Goal: Transaction & Acquisition: Book appointment/travel/reservation

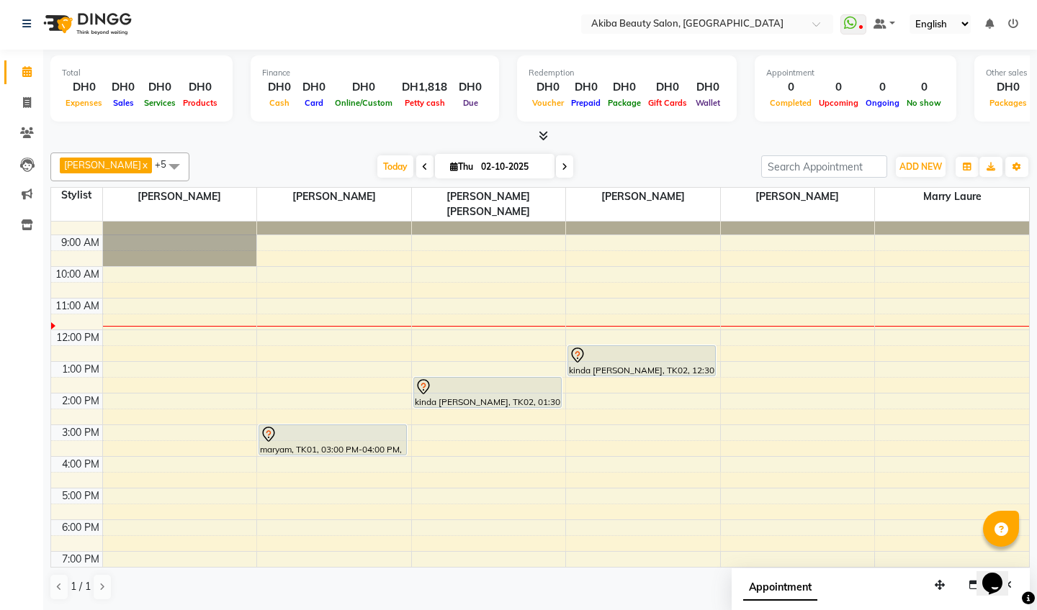
scroll to position [1, 0]
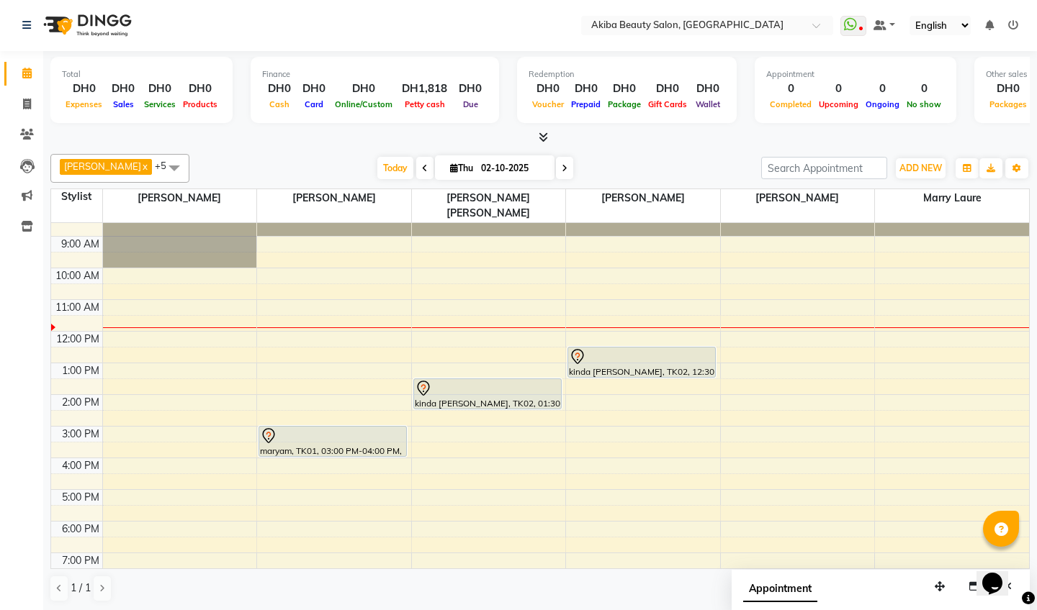
click at [587, 315] on div "8:00 AM 9:00 AM 10:00 AM 11:00 AM 12:00 PM 1:00 PM 2:00 PM 3:00 PM 4:00 PM 5:00…" at bounding box center [540, 426] width 978 height 443
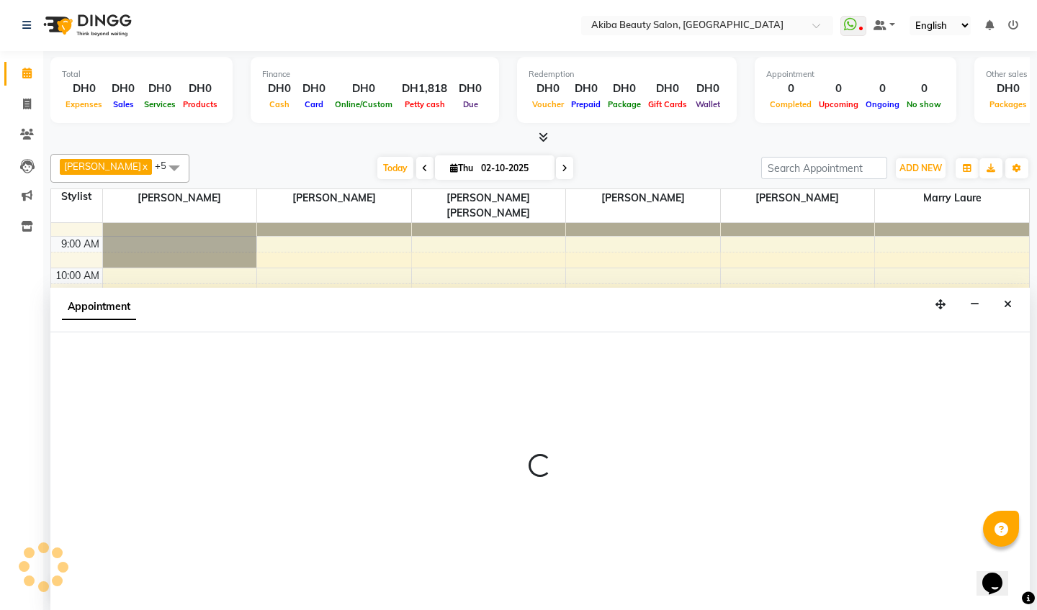
click at [587, 315] on div "Appointment" at bounding box center [539, 310] width 979 height 45
select select "83207"
select select "tentative"
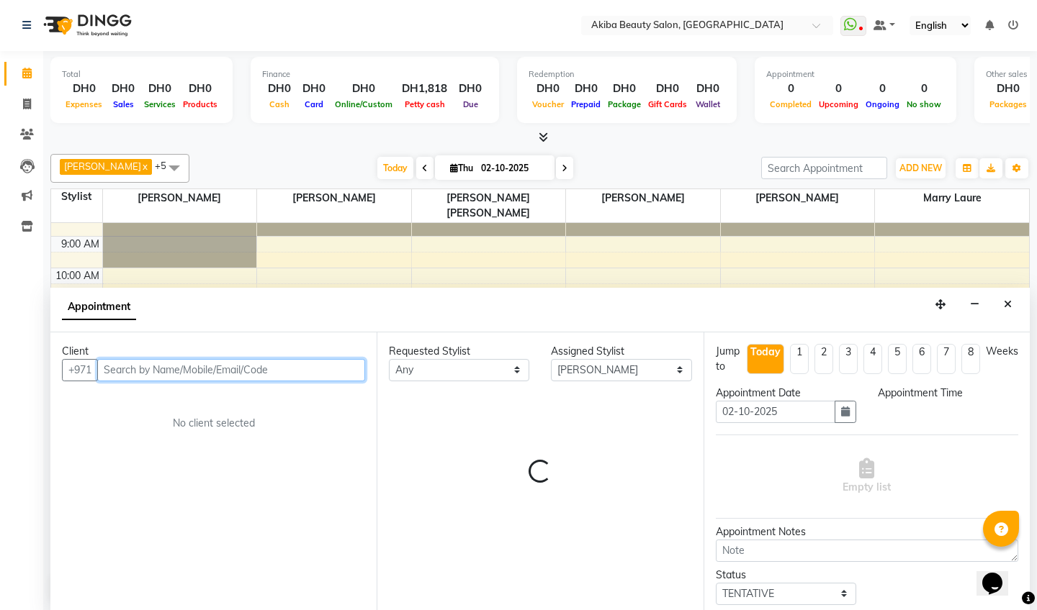
select select "720"
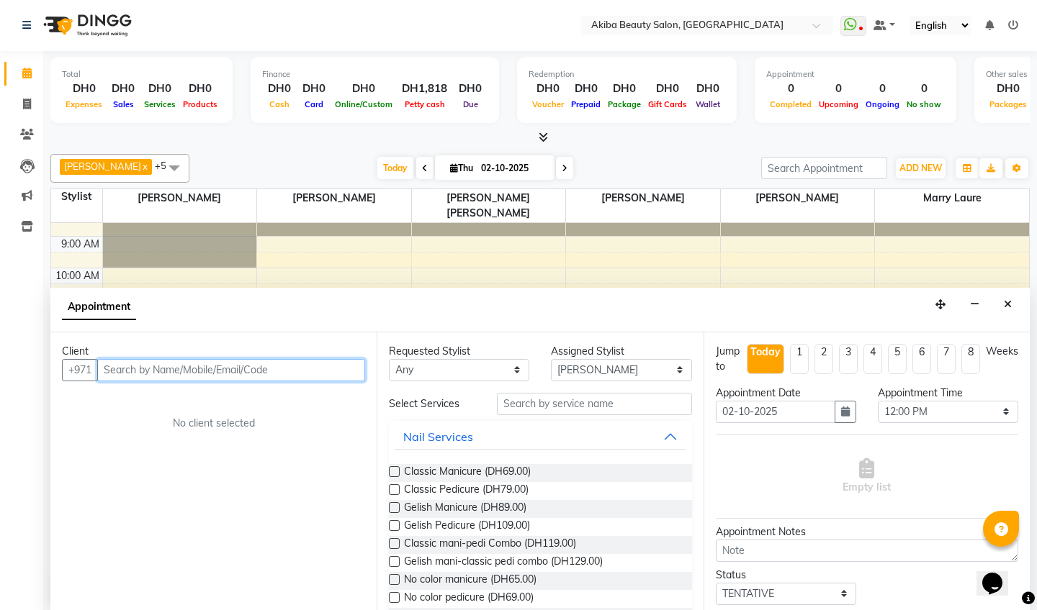
click at [248, 369] on input "text" at bounding box center [231, 370] width 268 height 22
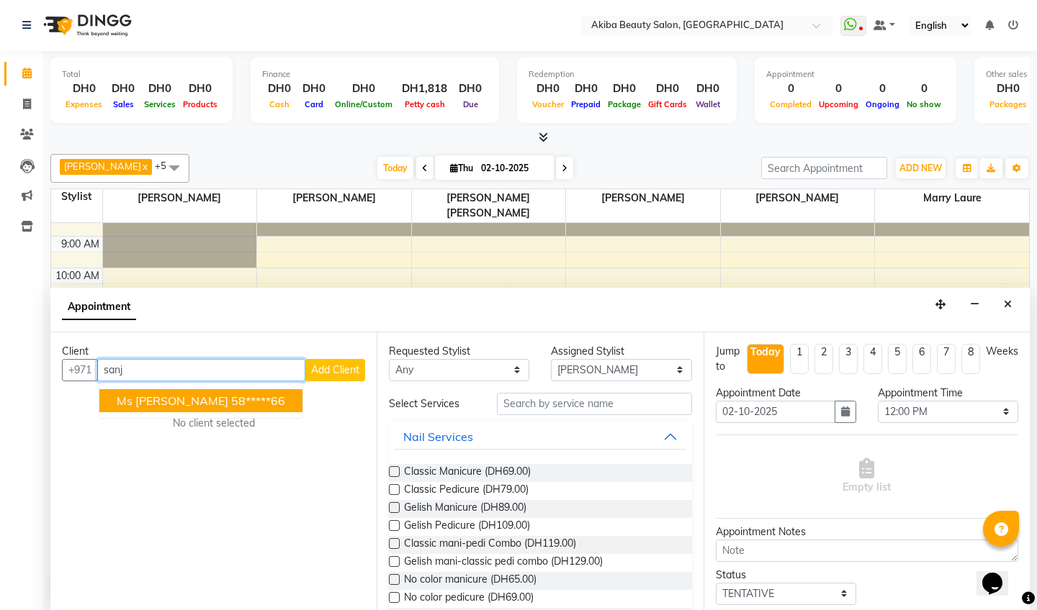
click at [231, 402] on ngb-highlight "58*****66" at bounding box center [258, 401] width 54 height 14
type input "58*****66"
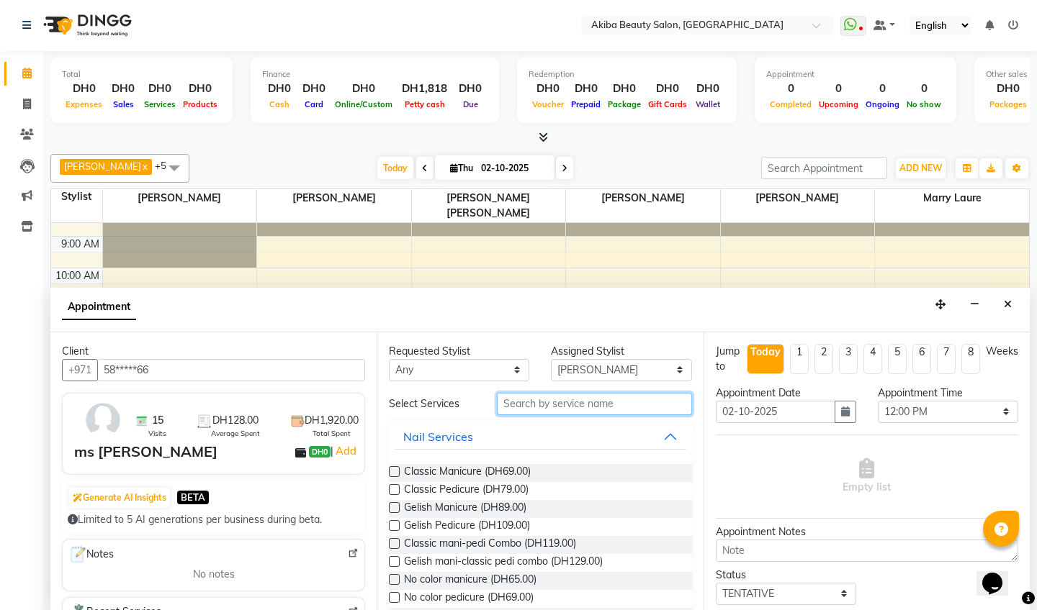
click at [514, 407] on input "text" at bounding box center [594, 404] width 194 height 22
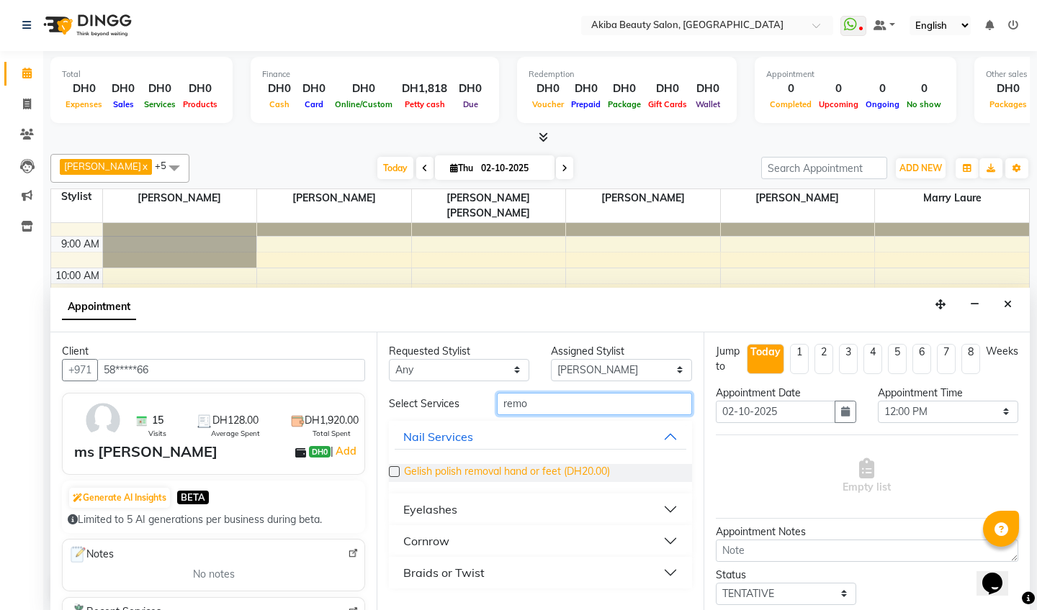
type input "remo"
click at [406, 473] on span "Gelish polish removal hand or feet (DH20.00)" at bounding box center [507, 473] width 206 height 18
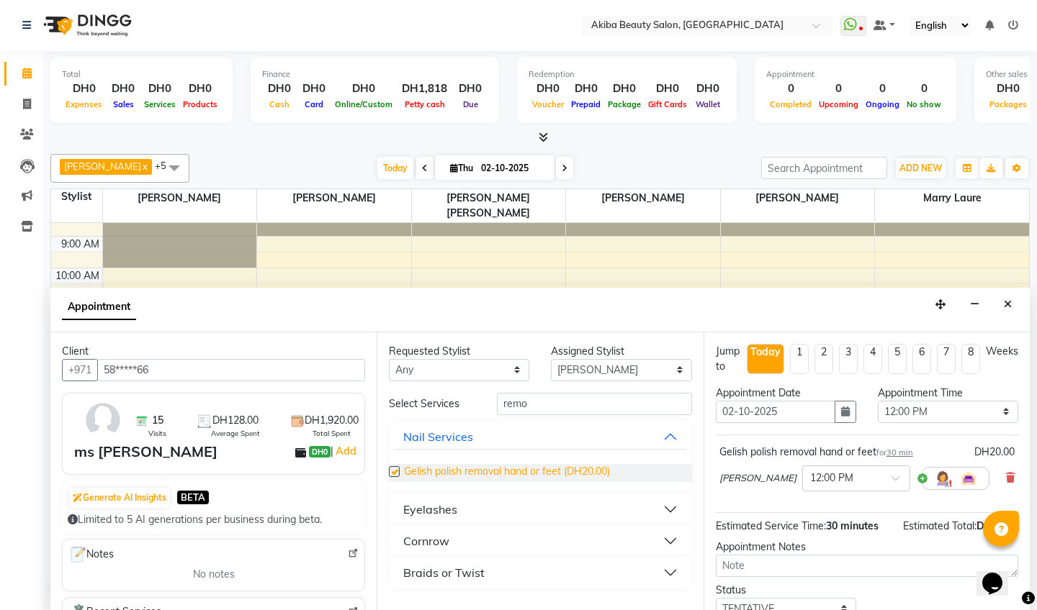
checkbox input "false"
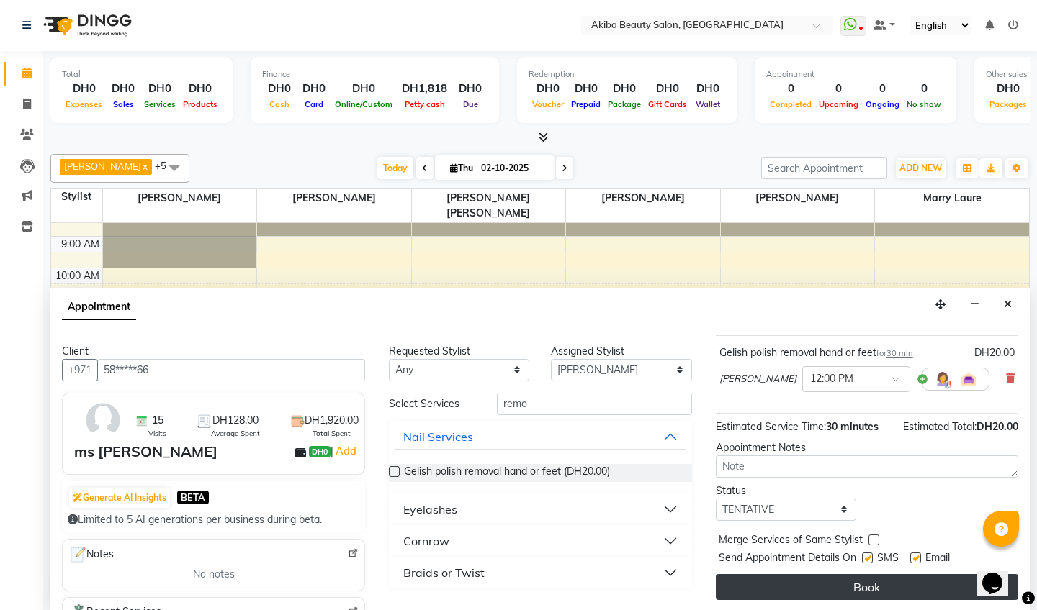
scroll to position [99, 0]
click at [862, 589] on button "Book" at bounding box center [867, 587] width 302 height 26
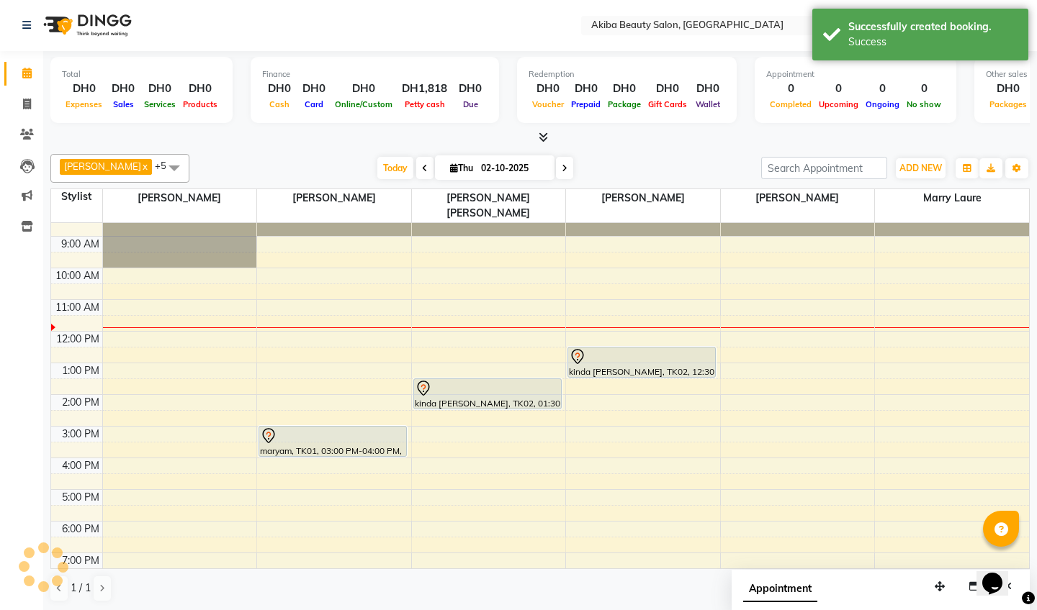
scroll to position [0, 0]
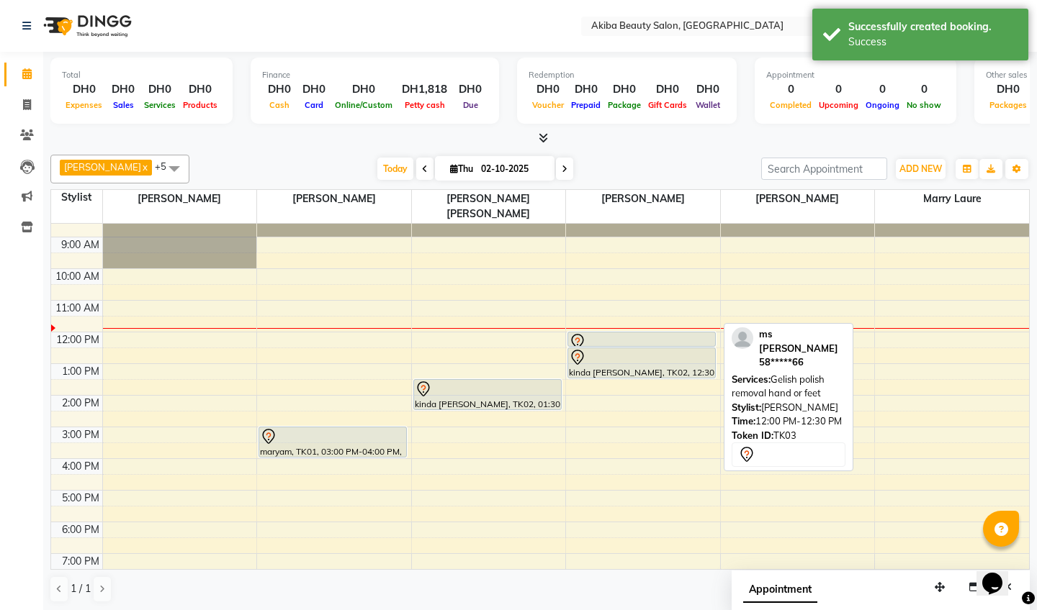
click at [695, 333] on div at bounding box center [641, 341] width 145 height 17
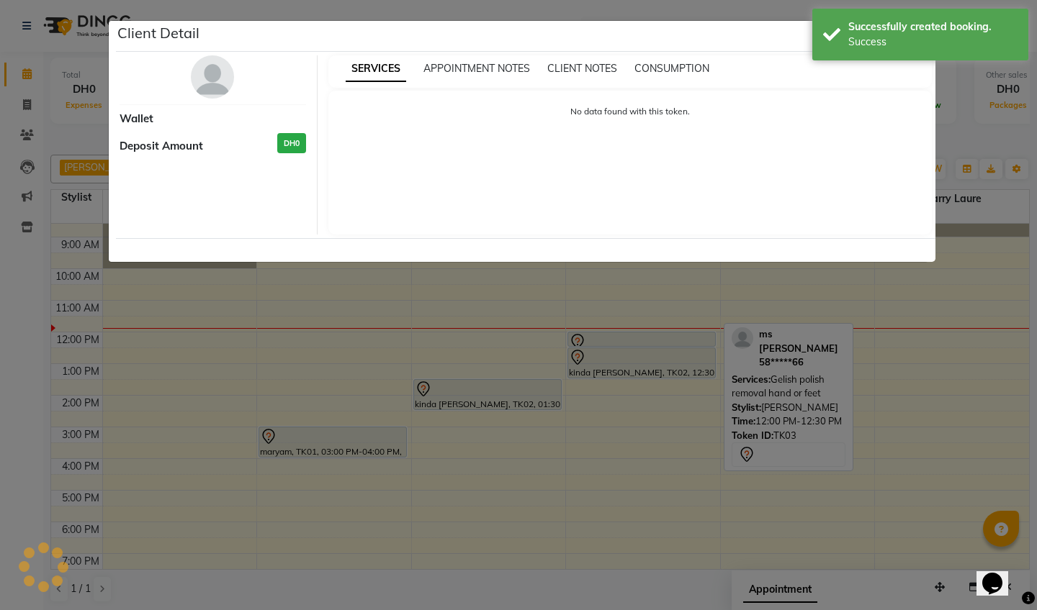
select select "7"
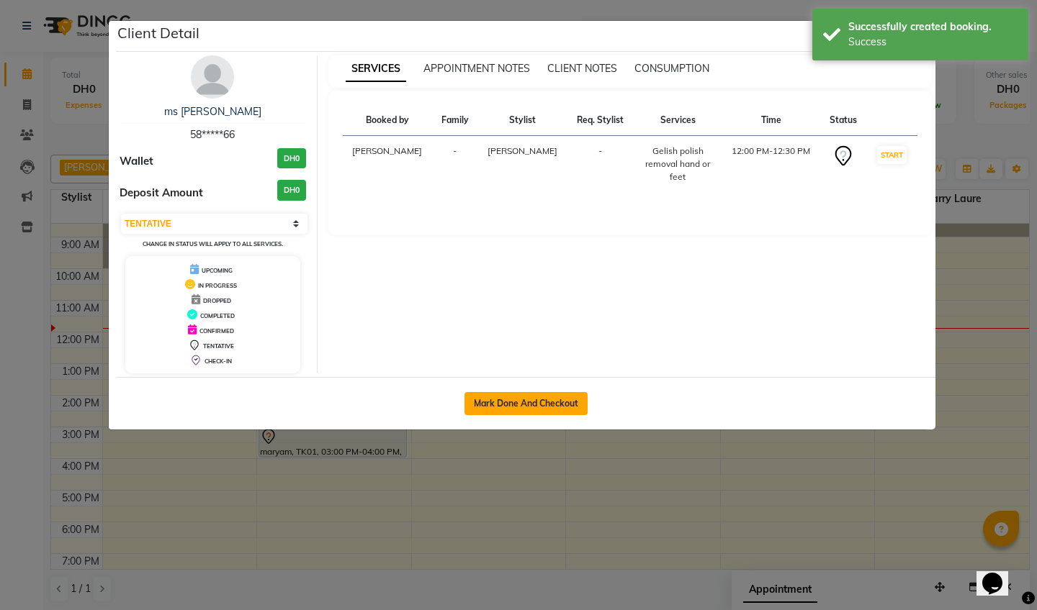
click at [564, 408] on button "Mark Done And Checkout" at bounding box center [525, 403] width 123 height 23
select select "service"
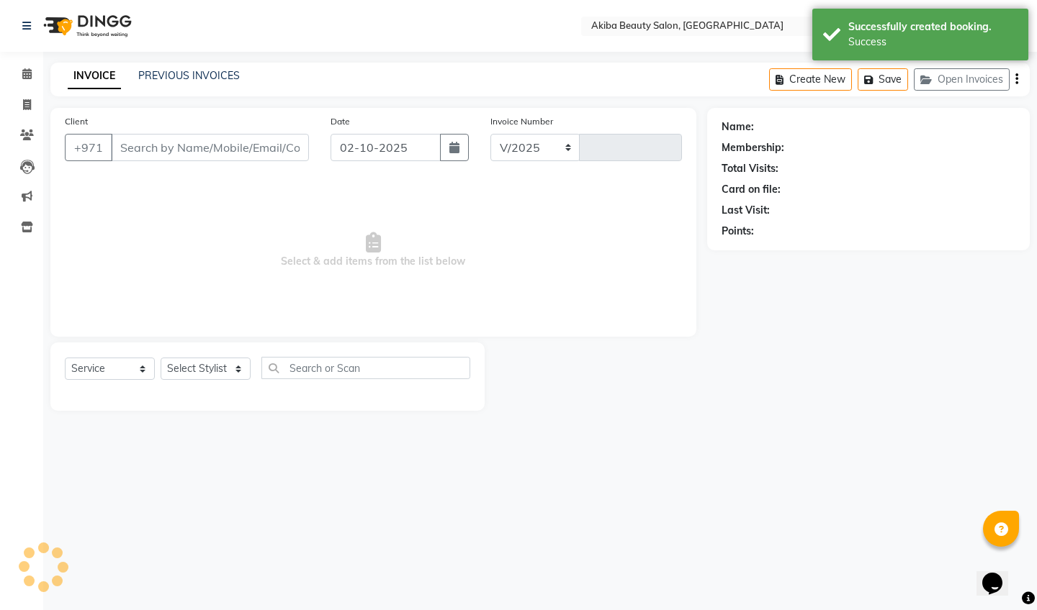
select select "5567"
type input "0881"
type input "58*****66"
select select "83207"
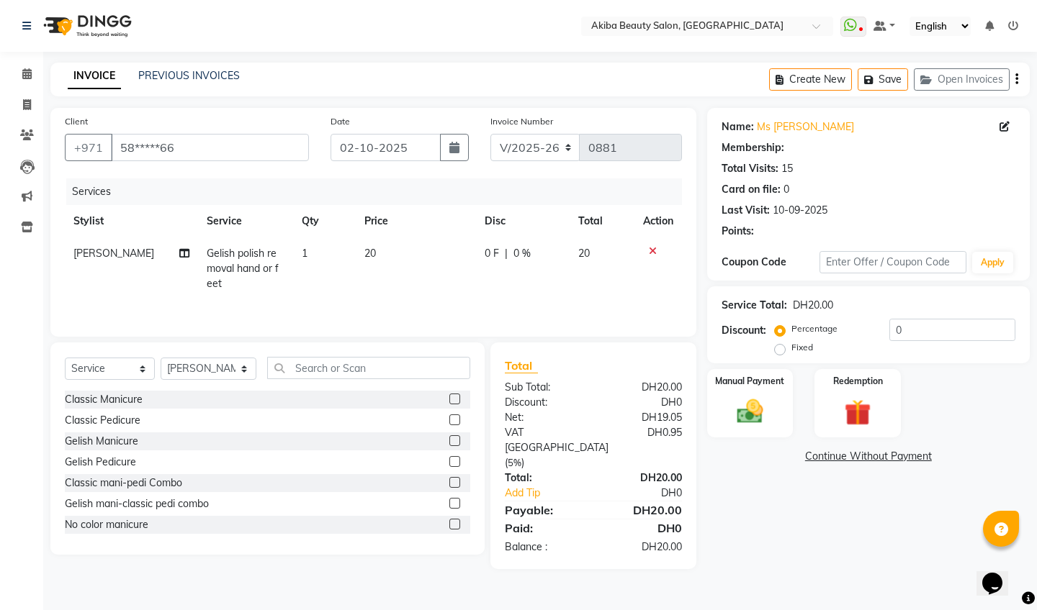
select select "1: Object"
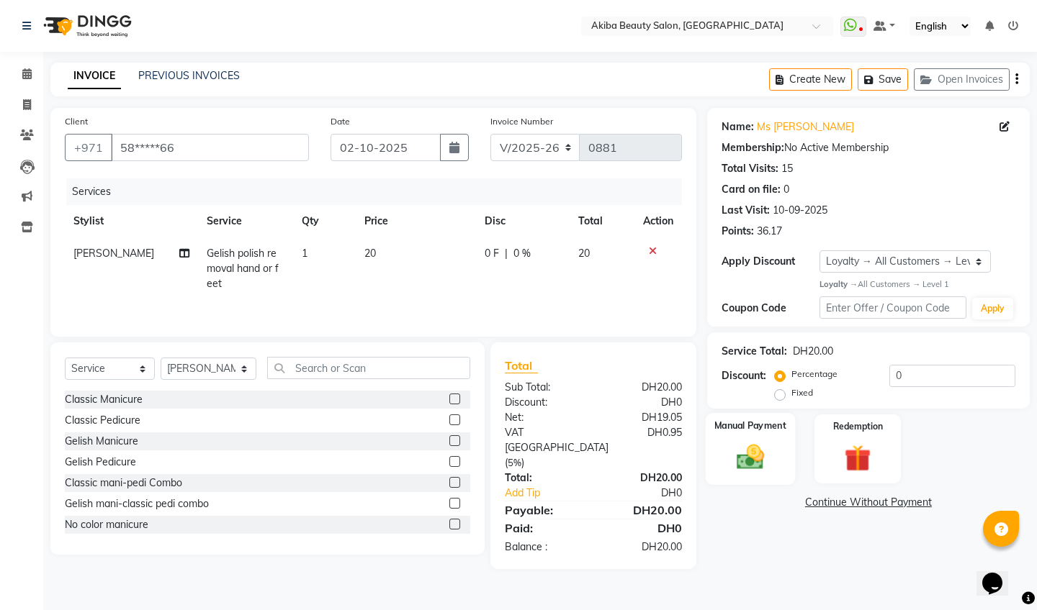
click at [761, 458] on img at bounding box center [749, 458] width 45 height 32
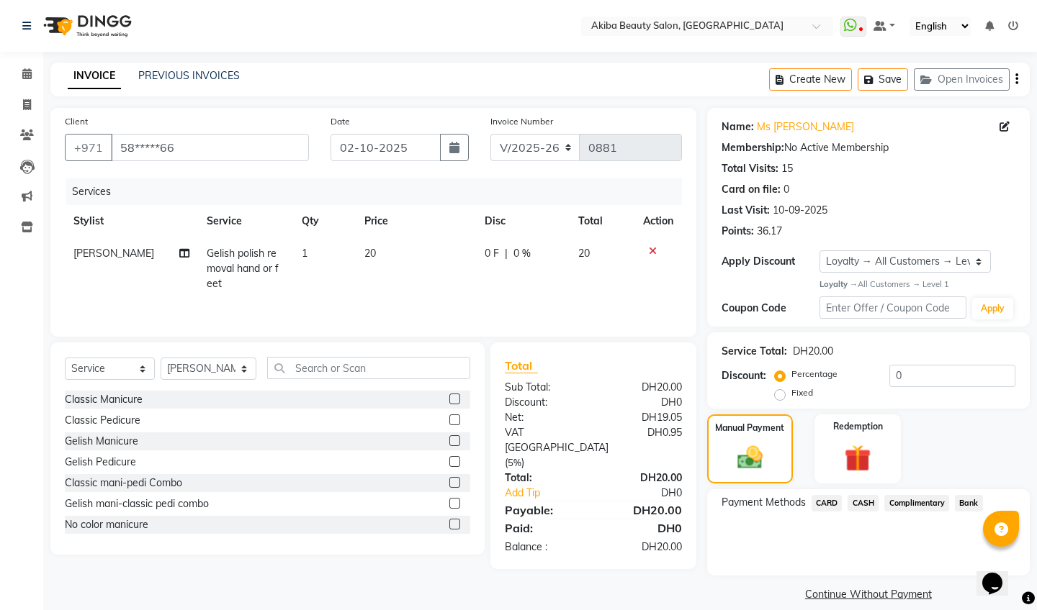
click at [824, 502] on span "CARD" at bounding box center [826, 503] width 31 height 17
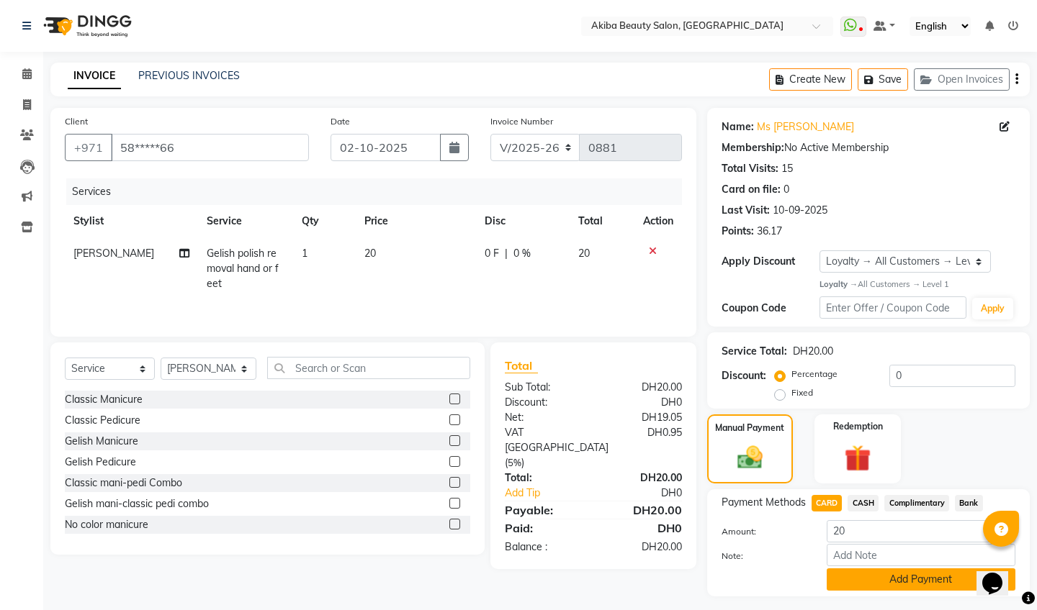
click at [896, 577] on button "Add Payment" at bounding box center [920, 580] width 189 height 22
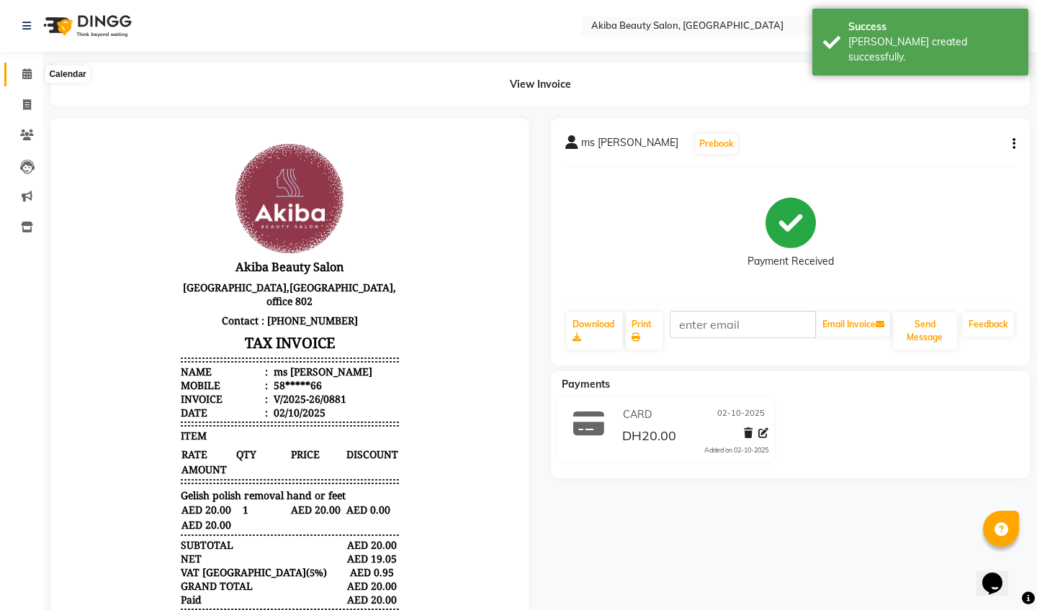
click at [28, 73] on icon at bounding box center [26, 73] width 9 height 11
